Goal: Task Accomplishment & Management: Complete application form

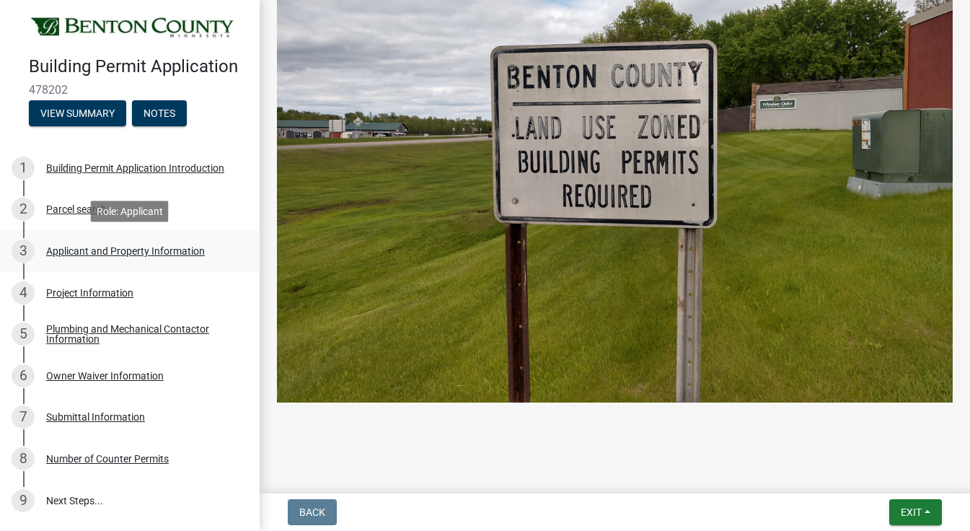
scroll to position [92, 0]
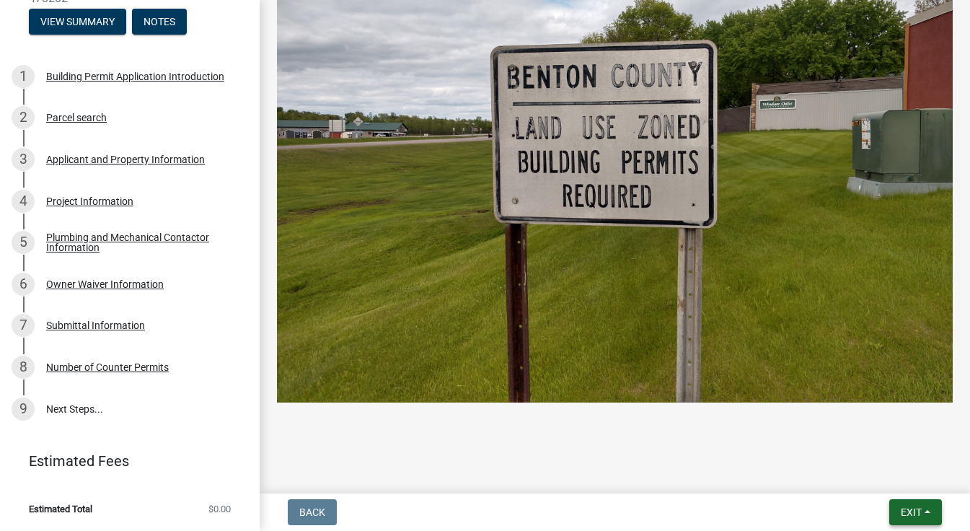
click at [919, 517] on span "Exit" at bounding box center [911, 512] width 21 height 12
click at [851, 473] on button "Save & Exit" at bounding box center [884, 474] width 115 height 35
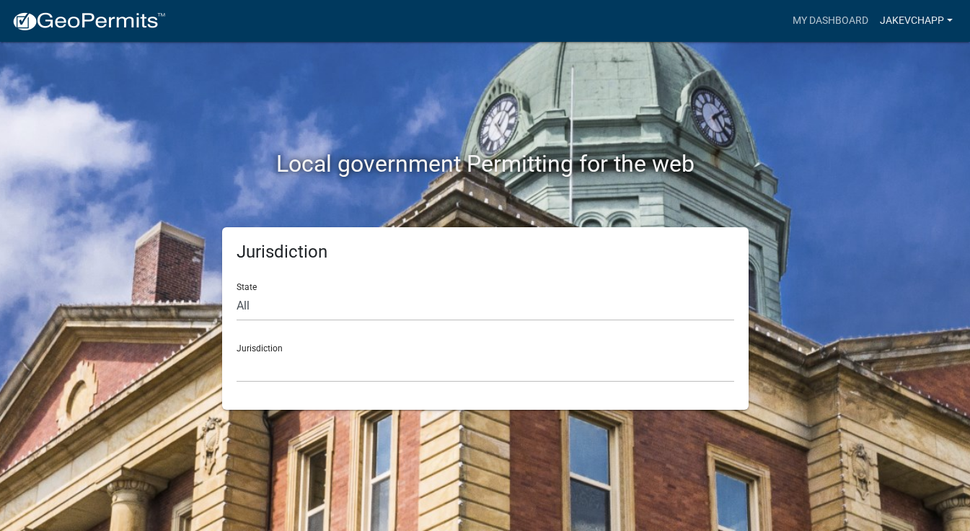
click at [931, 15] on link "jakevchapp" at bounding box center [916, 20] width 84 height 27
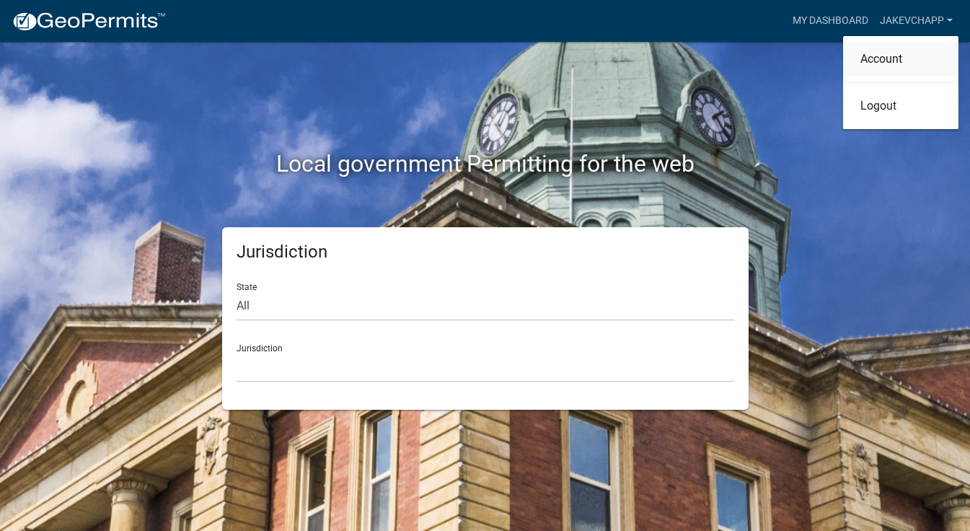
click at [886, 64] on link "Account" at bounding box center [900, 59] width 115 height 35
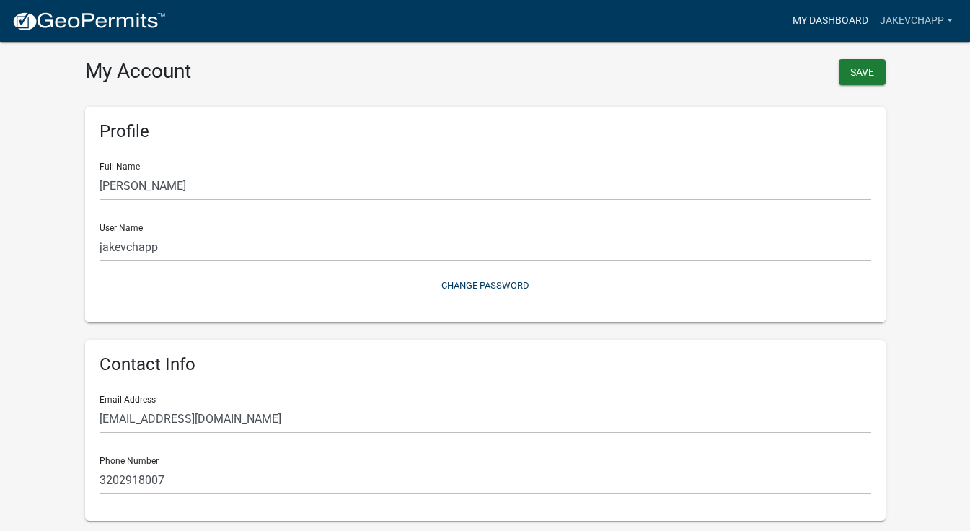
click at [803, 26] on link "My Dashboard" at bounding box center [830, 20] width 87 height 27
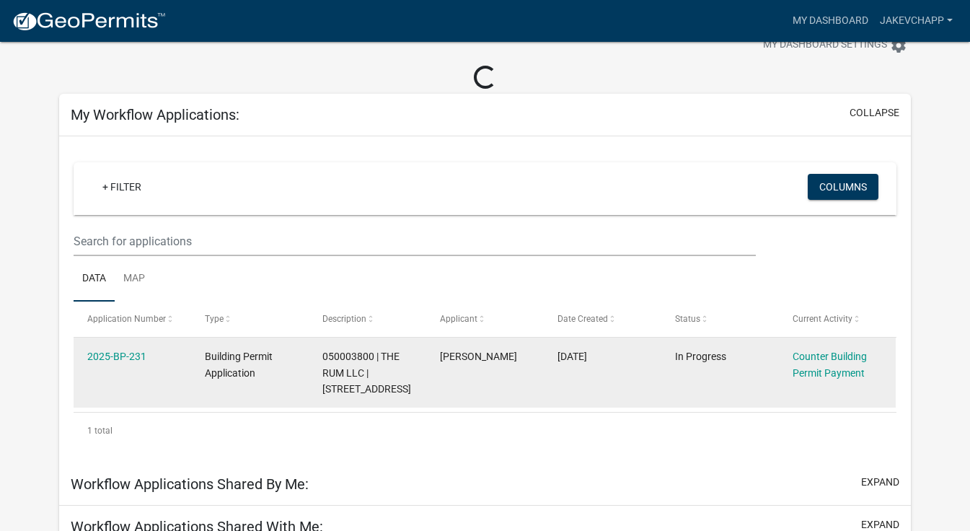
scroll to position [85, 0]
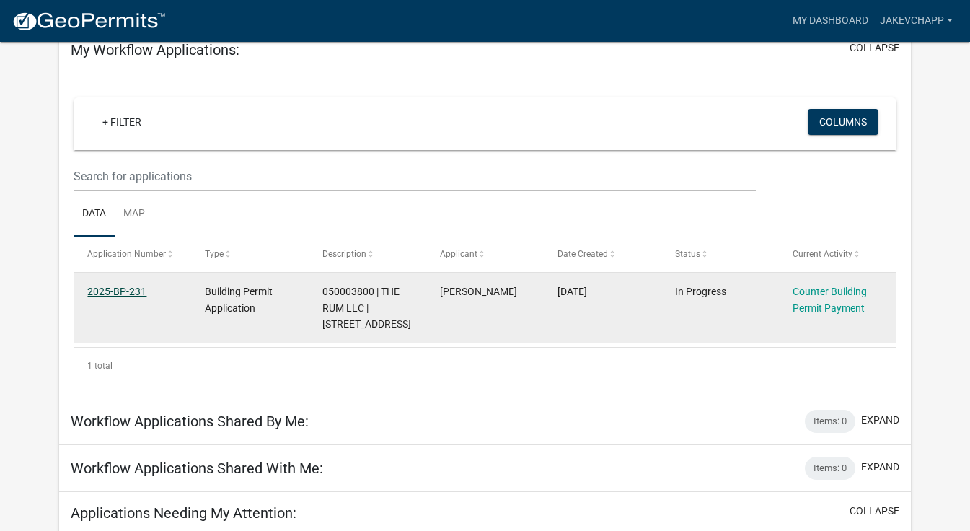
click at [108, 294] on link "2025-BP-231" at bounding box center [116, 292] width 59 height 12
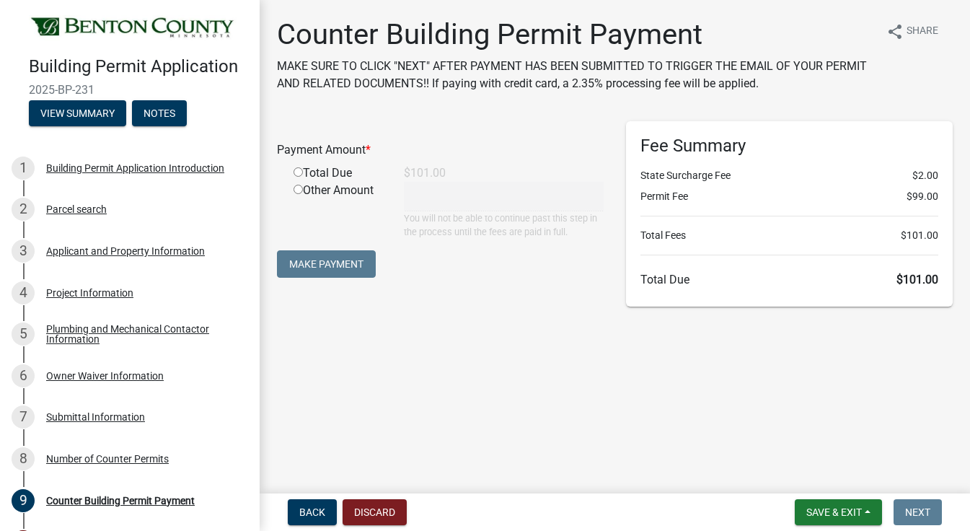
click at [296, 173] on input "radio" at bounding box center [298, 171] width 9 height 9
radio input "true"
type input "101"
